Goal: Task Accomplishment & Management: Manage account settings

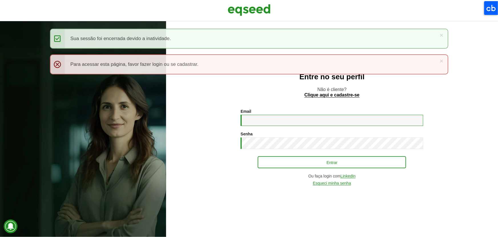
type input "**********"
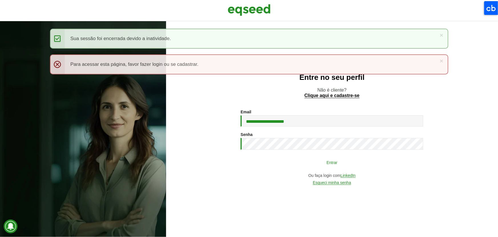
click at [334, 160] on button "Entrar" at bounding box center [332, 162] width 149 height 11
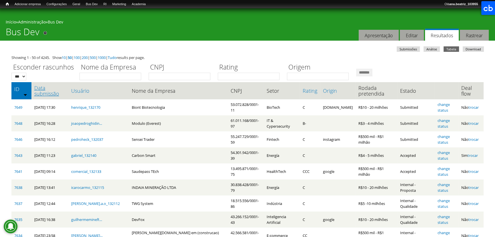
click at [40, 94] on link "Data submissão" at bounding box center [49, 90] width 31 height 11
